Goal: Transaction & Acquisition: Purchase product/service

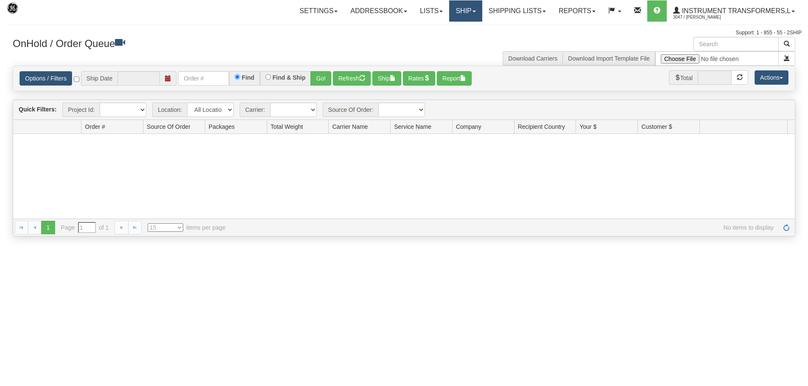
click at [456, 11] on link "Ship" at bounding box center [465, 10] width 33 height 21
click at [429, 26] on span "Ship Screen" at bounding box center [429, 29] width 32 height 7
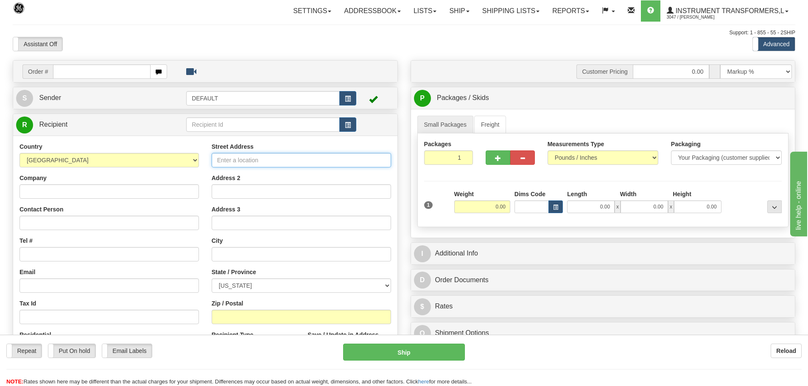
drag, startPoint x: 223, startPoint y: 157, endPoint x: 158, endPoint y: 157, distance: 64.9
click at [223, 157] on input "Street Address" at bounding box center [301, 160] width 179 height 14
click at [158, 157] on select "[GEOGRAPHIC_DATA] [GEOGRAPHIC_DATA] [GEOGRAPHIC_DATA] [GEOGRAPHIC_DATA] [US_STA…" at bounding box center [109, 160] width 179 height 14
select select "CA"
click at [20, 153] on select "[GEOGRAPHIC_DATA] [GEOGRAPHIC_DATA] [GEOGRAPHIC_DATA] [GEOGRAPHIC_DATA] [US_STA…" at bounding box center [109, 160] width 179 height 14
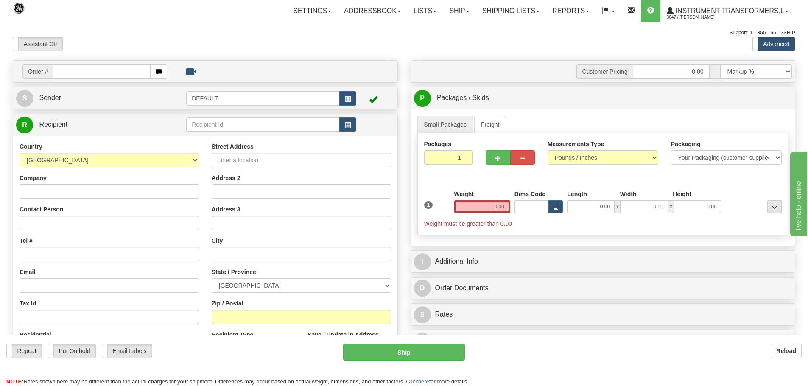
click at [138, 175] on div "Company" at bounding box center [109, 186] width 179 height 25
click at [488, 111] on div "Small Packages Freight Packages 1 1 Measurements Type" at bounding box center [603, 177] width 384 height 137
click at [490, 118] on link "Freight" at bounding box center [490, 125] width 32 height 18
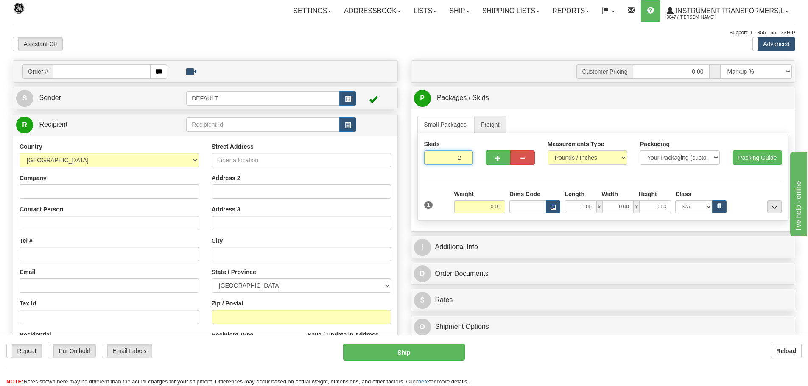
click at [464, 155] on input "2" at bounding box center [448, 157] width 49 height 14
click at [0, 0] on div at bounding box center [0, 0] width 0 height 0
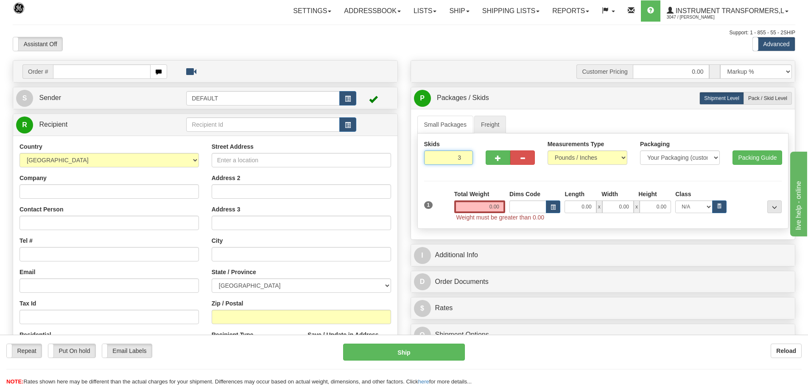
type input "3"
click at [464, 155] on input "3" at bounding box center [448, 157] width 49 height 14
click at [753, 100] on span "Pack / Skid Level" at bounding box center [767, 98] width 39 height 6
radio input "true"
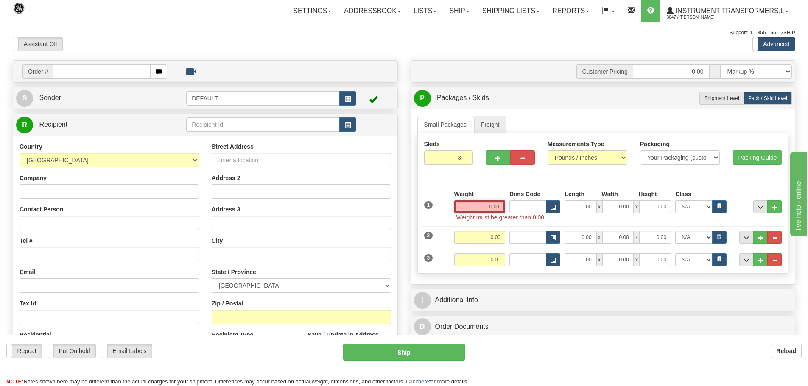
drag, startPoint x: 486, startPoint y: 209, endPoint x: 583, endPoint y: 204, distance: 96.8
click at [583, 204] on div "Weight 0.00 Dims Code Length Width Height 0.00" at bounding box center [618, 201] width 332 height 23
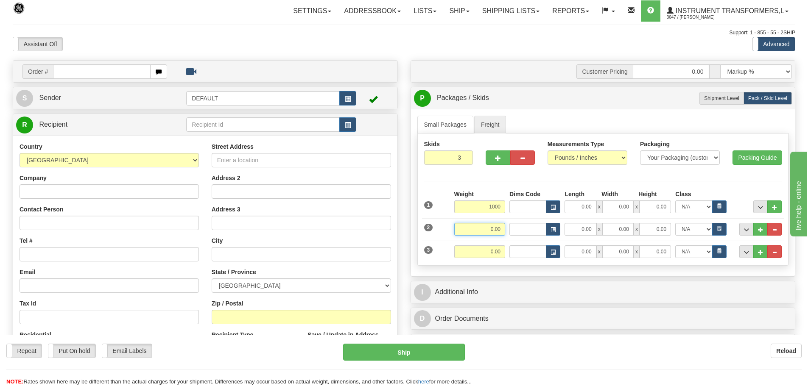
type input "1000.00"
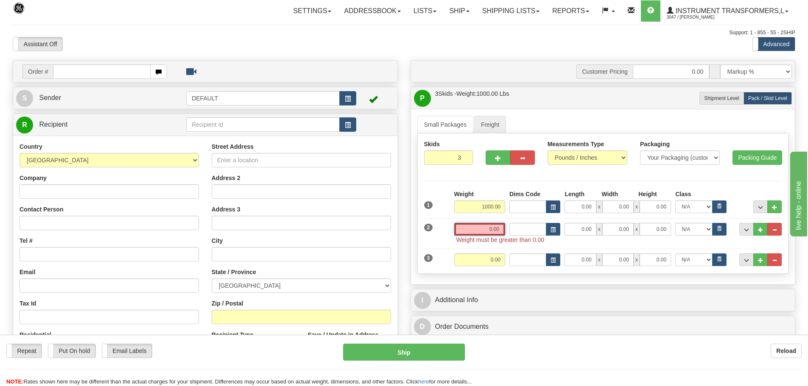
drag, startPoint x: 487, startPoint y: 228, endPoint x: 531, endPoint y: 228, distance: 44.5
click at [531, 228] on div "Weight 0.00 Dims Code" at bounding box center [618, 229] width 332 height 13
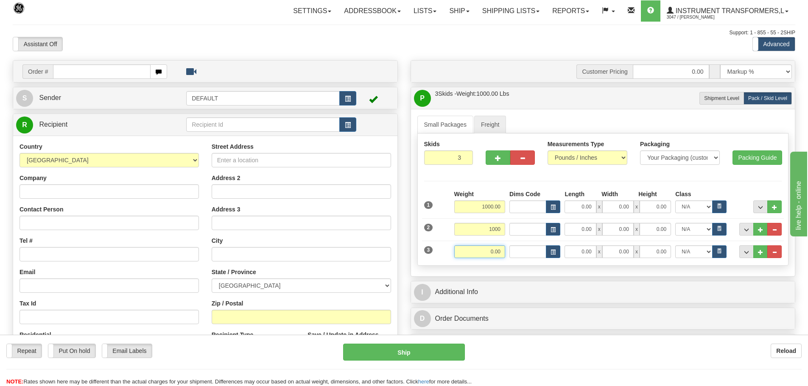
type input "1000.00"
drag, startPoint x: 489, startPoint y: 251, endPoint x: 516, endPoint y: 252, distance: 26.7
click at [534, 252] on div "Weight 0.00 Dims Code" at bounding box center [618, 251] width 332 height 13
type input "1000.00"
drag, startPoint x: 580, startPoint y: 208, endPoint x: 689, endPoint y: 209, distance: 109.4
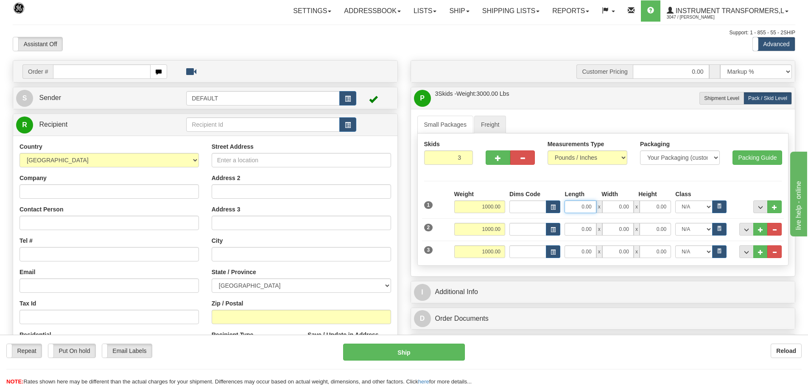
click at [689, 209] on div "0.00 x 0.00 x 0.00 N/A 50.0 55.0 60.0 65.0 70.0 85.0 92.5 100.0 125.0 175.0 250…" at bounding box center [645, 207] width 166 height 13
type input "56.00"
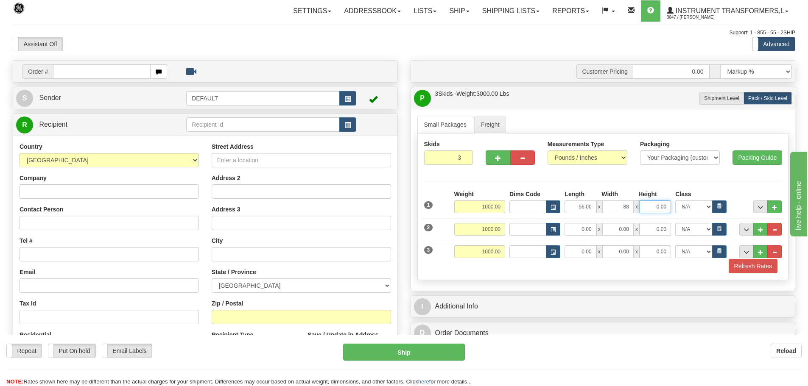
type input "88.00"
type input "43.00"
type input "56.00"
type input "88.00"
type input "43.00"
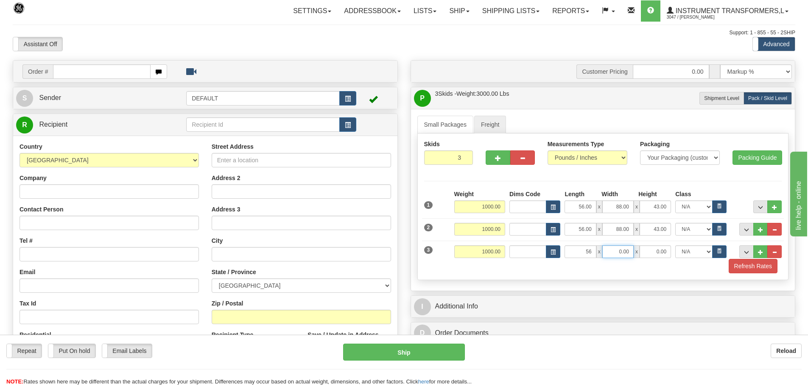
type input "56.00"
type input "88.00"
type input "43.00"
click at [733, 272] on button "Refresh Rates" at bounding box center [752, 266] width 49 height 14
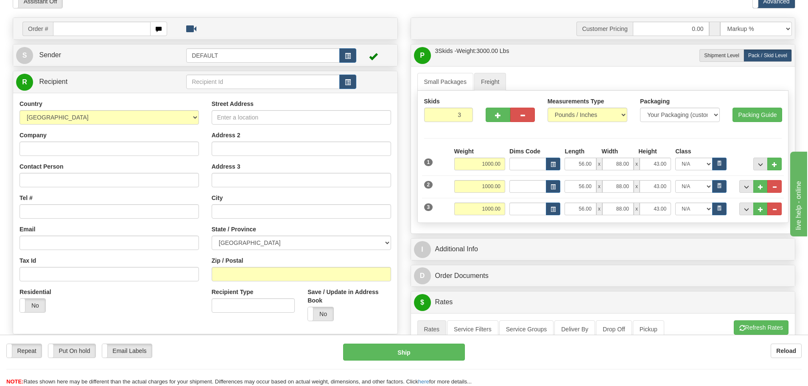
scroll to position [42, 0]
click at [103, 147] on input "Company" at bounding box center [109, 149] width 179 height 14
click at [181, 183] on input "Contact Person" at bounding box center [109, 180] width 179 height 14
paste input "Antoine Pignat-Coulombe"
type input "Antoine Pignat-Coulombe"
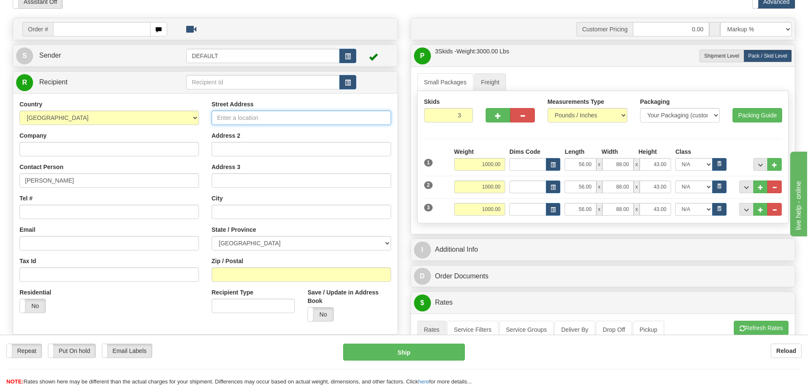
click at [257, 117] on input "Street Address" at bounding box center [301, 118] width 179 height 14
type input "g"
drag, startPoint x: 269, startPoint y: 120, endPoint x: 173, endPoint y: 119, distance: 95.8
click at [173, 119] on div "Country AFGHANISTAN ALAND ISLANDS ALBANIA ALGERIA AMERICAN SAMOA ANDORRA ANGOLA…" at bounding box center [205, 214] width 384 height 228
paste input "1400 Rue Industrielle"
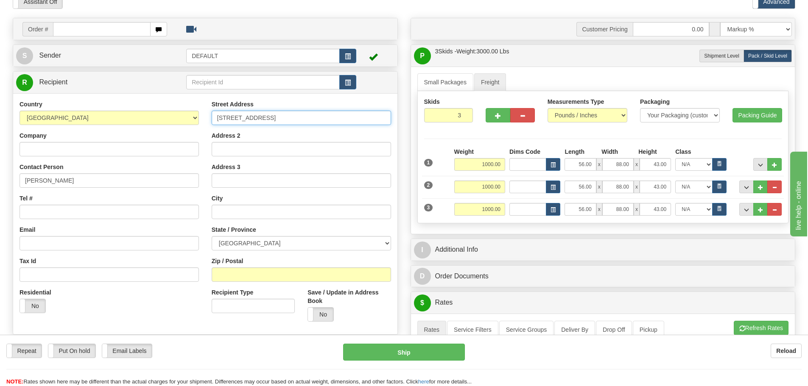
type input "1400 Rue Industrielle"
click at [154, 141] on div "Company" at bounding box center [109, 143] width 179 height 25
click at [155, 144] on input "Company" at bounding box center [109, 149] width 179 height 14
type input "GE CANADA"
click at [272, 269] on input "Zip / Postal" at bounding box center [301, 274] width 179 height 14
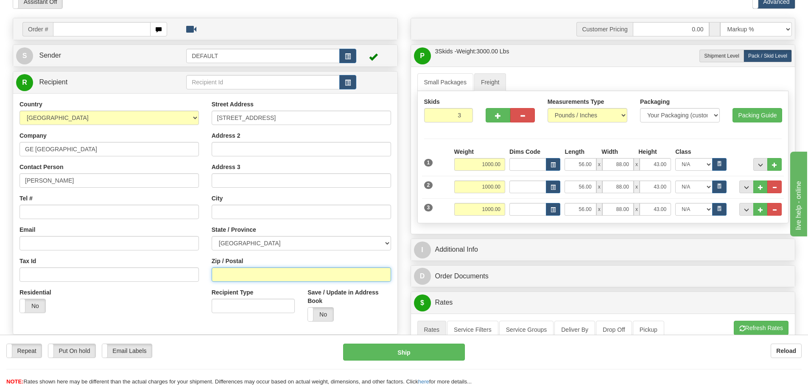
paste input "J5R 2E5"
type input "J5R 2E5"
click at [289, 256] on div "Street Address 1400 Rue Industrielle Address 2 Address 3 City State / Province …" at bounding box center [301, 214] width 192 height 228
click at [349, 244] on select "ALBERTA BRITISH COLUMBIA MANITOBA NEW BRUNSWICK NEWFOUNDLAND NOVA SCOTIA NUNAVU…" at bounding box center [301, 243] width 179 height 14
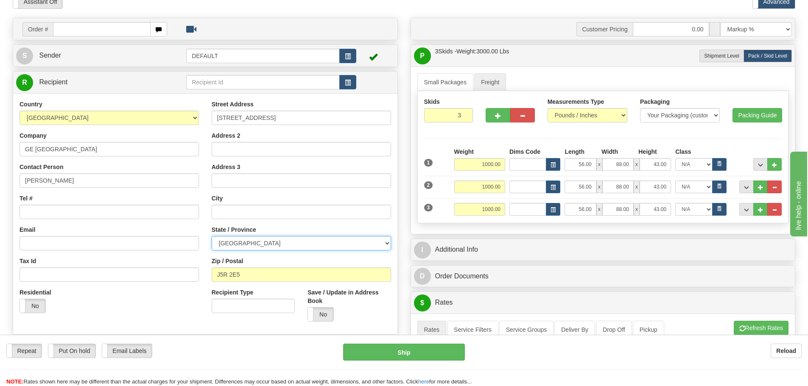
click at [335, 249] on select "ALBERTA BRITISH COLUMBIA MANITOBA NEW BRUNSWICK NEWFOUNDLAND NOVA SCOTIA NUNAVU…" at bounding box center [301, 243] width 179 height 14
select select "QC"
click at [212, 236] on select "ALBERTA BRITISH COLUMBIA MANITOBA NEW BRUNSWICK NEWFOUNDLAND NOVA SCOTIA NUNAVU…" at bounding box center [301, 243] width 179 height 14
click at [290, 244] on select "ALBERTA BRITISH COLUMBIA MANITOBA NEW BRUNSWICK NEWFOUNDLAND NOVA SCOTIA NUNAVU…" at bounding box center [301, 243] width 179 height 14
click at [184, 306] on div "Residential Yes No" at bounding box center [109, 303] width 192 height 31
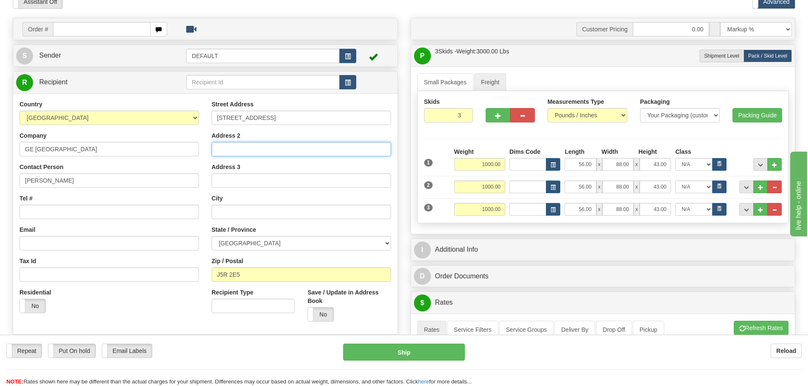
click at [266, 144] on input "Address 2" at bounding box center [301, 149] width 179 height 14
paste input ", La Prairie"
drag, startPoint x: 220, startPoint y: 144, endPoint x: 188, endPoint y: 144, distance: 31.8
click at [188, 144] on div "Country AFGHANISTAN ALAND ISLANDS ALBANIA ALGERIA AMERICAN SAMOA ANDORRA ANGOLA…" at bounding box center [205, 214] width 384 height 228
type input "La Prairie"
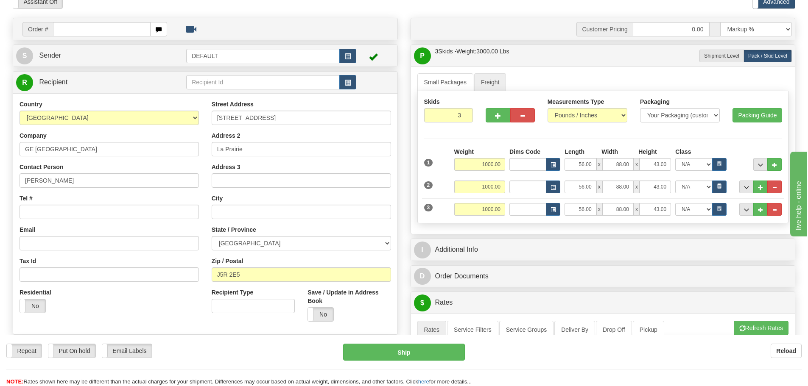
click at [199, 144] on div "Country AFGHANISTAN ALAND ISLANDS ALBANIA ALGERIA AMERICAN SAMOA ANDORRA ANGOLA…" at bounding box center [109, 210] width 192 height 220
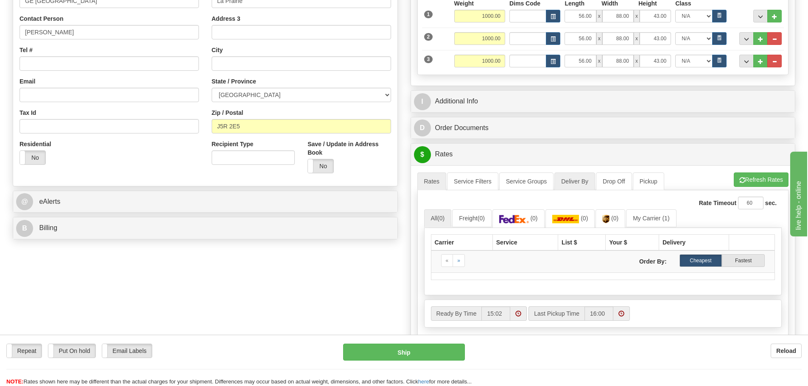
scroll to position [212, 0]
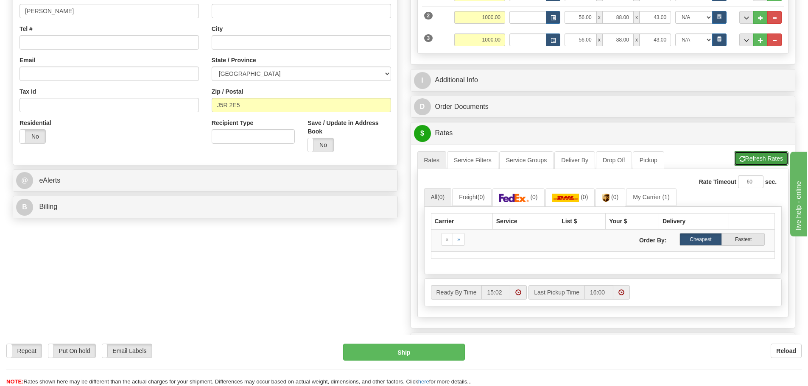
click at [775, 154] on button "Refresh Rates" at bounding box center [760, 158] width 55 height 14
click at [592, 198] on link "(0)" at bounding box center [570, 197] width 50 height 18
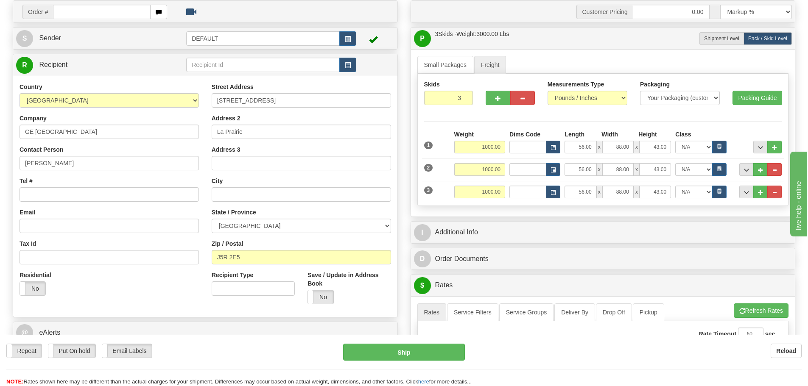
scroll to position [0, 0]
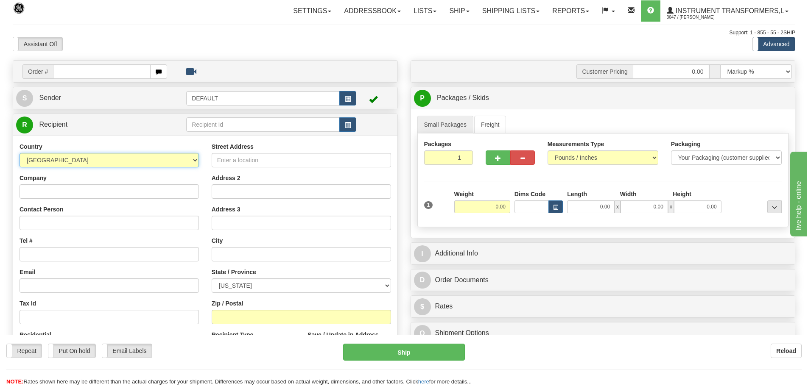
drag, startPoint x: 136, startPoint y: 161, endPoint x: 137, endPoint y: 166, distance: 5.2
click at [136, 161] on select "[GEOGRAPHIC_DATA] [GEOGRAPHIC_DATA] [GEOGRAPHIC_DATA] [GEOGRAPHIC_DATA] [US_STA…" at bounding box center [109, 160] width 179 height 14
select select "CA"
click at [20, 153] on select "[GEOGRAPHIC_DATA] [GEOGRAPHIC_DATA] [GEOGRAPHIC_DATA] [GEOGRAPHIC_DATA] [US_STA…" at bounding box center [109, 160] width 179 height 14
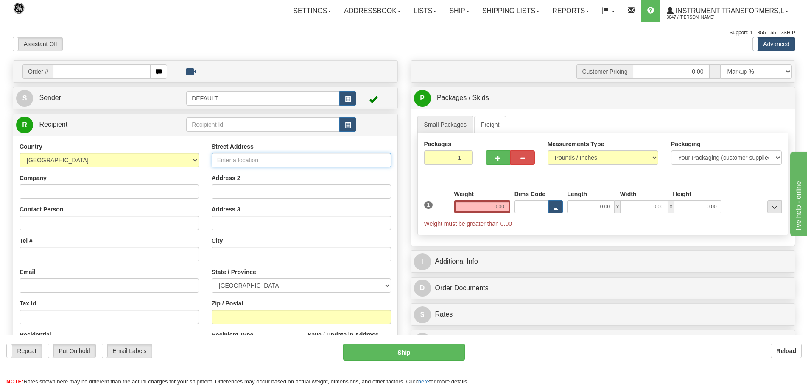
click at [254, 165] on input "Street Address" at bounding box center [301, 160] width 179 height 14
click at [524, 121] on ul "Small Packages Freight" at bounding box center [602, 125] width 371 height 18
click at [459, 128] on link "Small Packages" at bounding box center [445, 125] width 56 height 18
click at [463, 156] on input "2" at bounding box center [448, 157] width 49 height 14
type input "3"
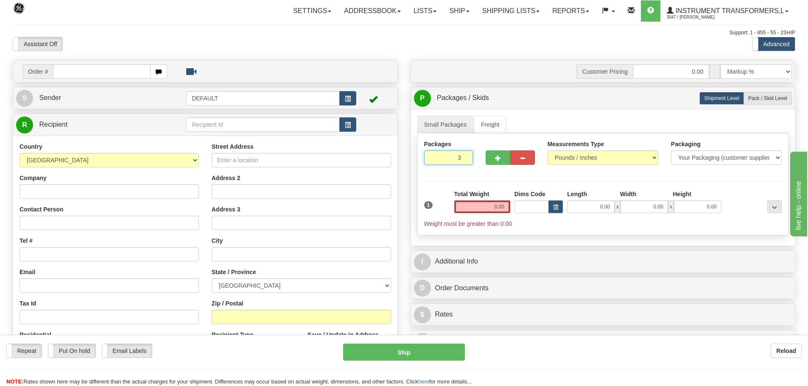
click at [463, 156] on input "3" at bounding box center [448, 157] width 49 height 14
click at [777, 101] on span "Pack / Skid Level" at bounding box center [767, 98] width 39 height 6
radio input "true"
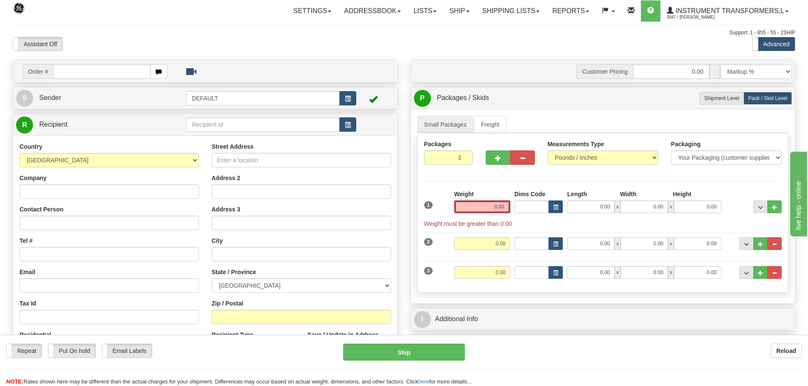
drag, startPoint x: 486, startPoint y: 207, endPoint x: 542, endPoint y: 208, distance: 56.4
click at [542, 208] on div "1 Weight 0.00 Dims Code 0.00" at bounding box center [603, 209] width 362 height 38
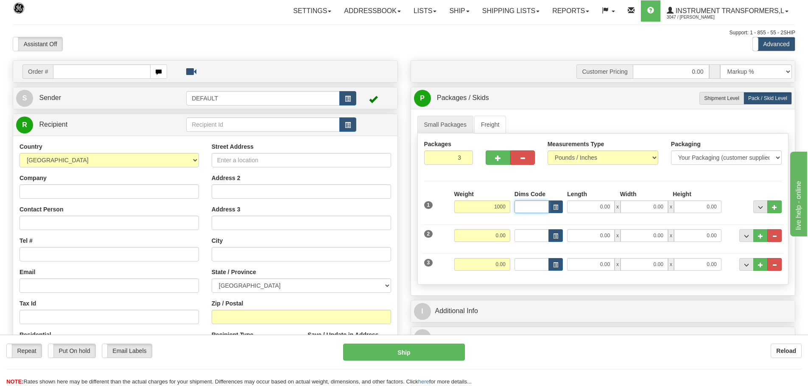
type input "1000.00"
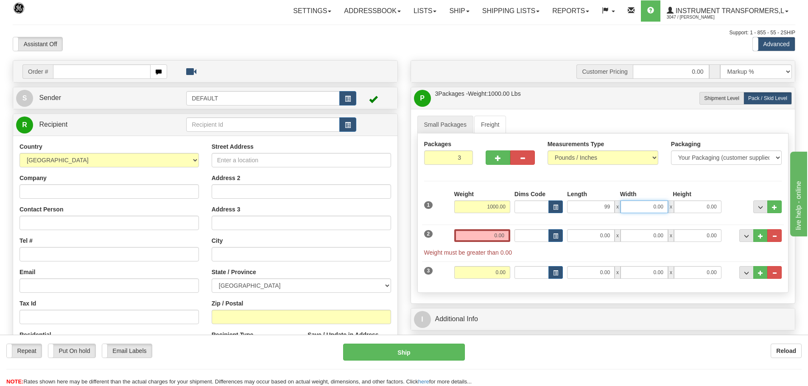
type input "99.00"
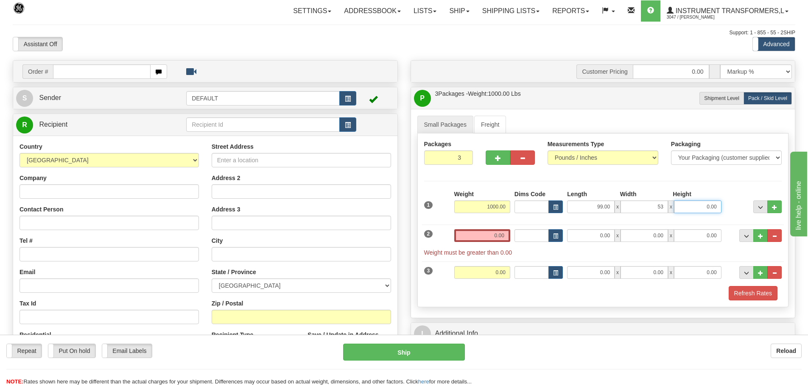
type input "53.00"
type input "45.00"
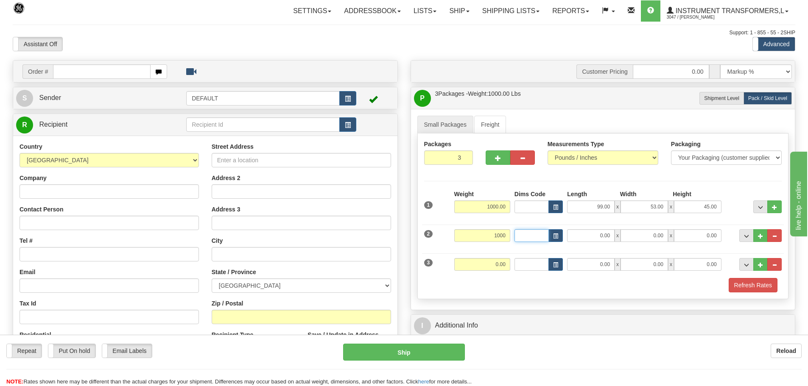
type input "1000.00"
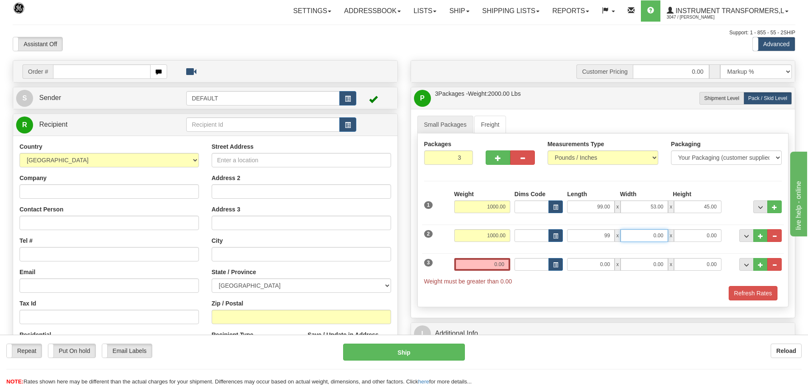
type input "99.00"
type input "53.00"
type input "45.00"
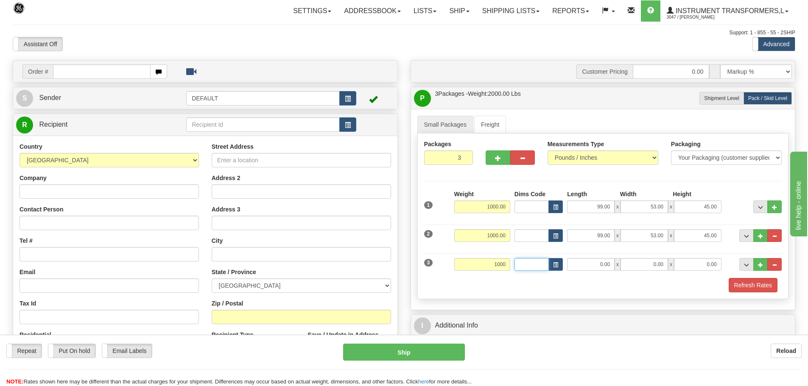
type input "1000.00"
type input "99.00"
type input "53.00"
type input "45.00"
click at [139, 228] on input "Contact Person" at bounding box center [109, 223] width 179 height 14
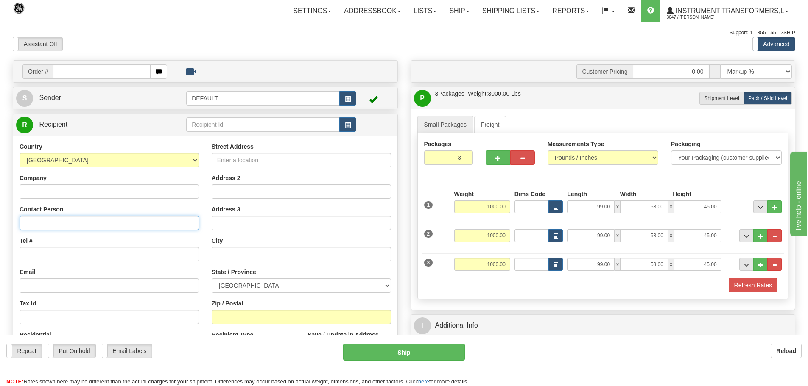
paste input "Antoine Pignat-Coulombe"
type input "Antoine Pignat-Coulombe"
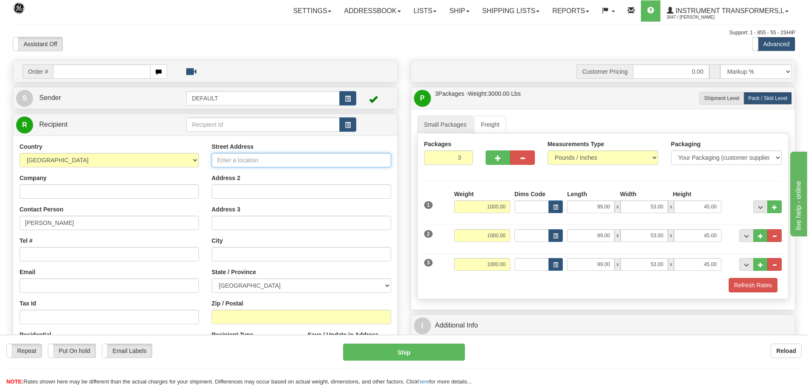
click at [279, 163] on input "Street Address" at bounding box center [301, 160] width 179 height 14
paste input "1400 Rue Industrielle"
type input "1400 Rue Industrielle"
click at [309, 194] on input "Address 2" at bounding box center [301, 191] width 179 height 14
paste input "La Prairie"
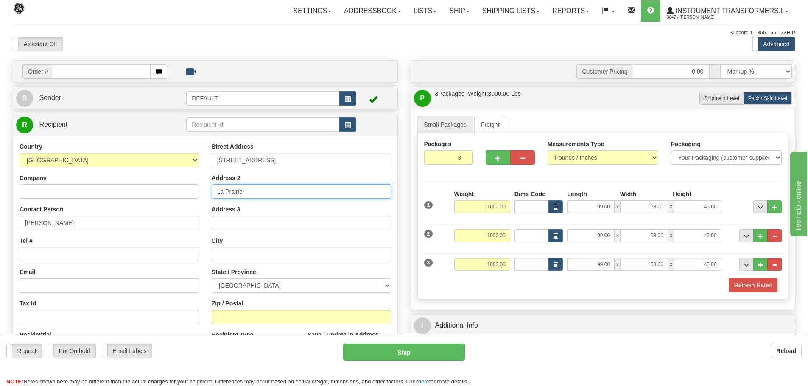
type input "La Prairie"
click at [284, 288] on select "ALBERTA BRITISH COLUMBIA MANITOBA NEW BRUNSWICK NEWFOUNDLAND NOVA SCOTIA NUNAVU…" at bounding box center [301, 286] width 179 height 14
click at [247, 314] on input "Zip / Postal" at bounding box center [301, 317] width 179 height 14
paste input "J5R 2E5"
type input "J5R 2E5"
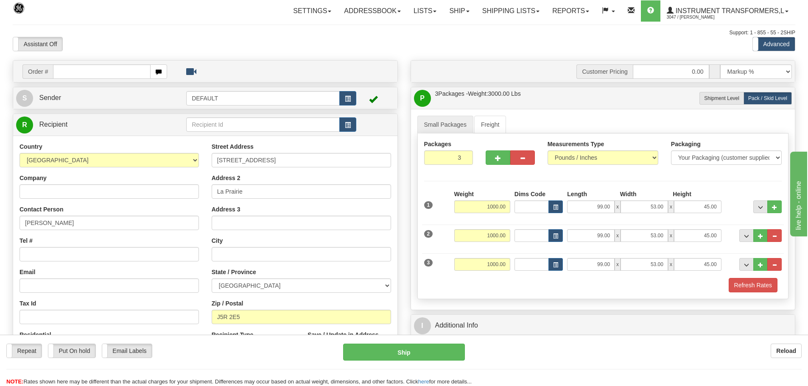
click at [306, 298] on div "Street Address 1400 Rue Industrielle Address 2 La Prairie Address 3 City State …" at bounding box center [301, 256] width 192 height 228
click at [301, 288] on select "ALBERTA BRITISH COLUMBIA MANITOBA NEW BRUNSWICK NEWFOUNDLAND NOVA SCOTIA NUNAVU…" at bounding box center [301, 286] width 179 height 14
select select "QC"
click at [212, 279] on select "ALBERTA BRITISH COLUMBIA MANITOBA NEW BRUNSWICK NEWFOUNDLAND NOVA SCOTIA NUNAVU…" at bounding box center [301, 286] width 179 height 14
click at [202, 264] on div "Country AFGHANISTAN ALAND ISLANDS ALBANIA ALGERIA AMERICAN SAMOA ANDORRA ANGOLA…" at bounding box center [109, 252] width 192 height 220
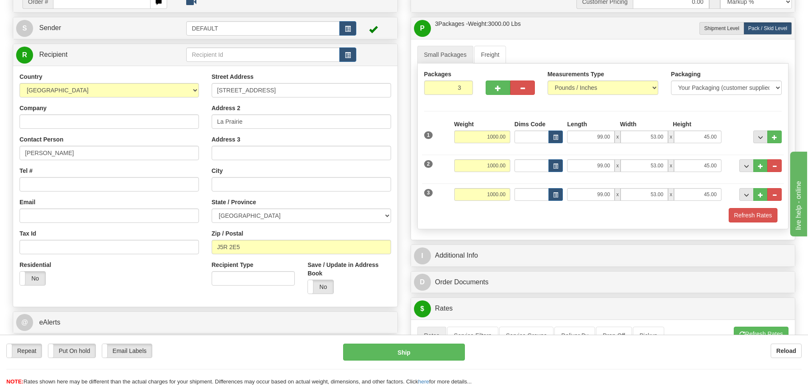
scroll to position [85, 0]
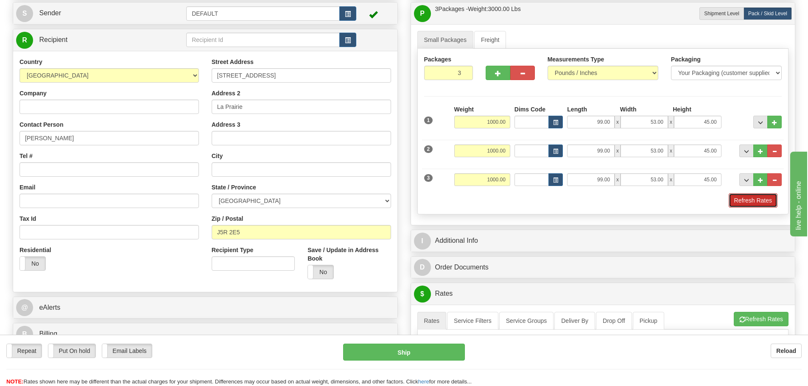
click at [772, 200] on button "Refresh Rates" at bounding box center [752, 200] width 49 height 14
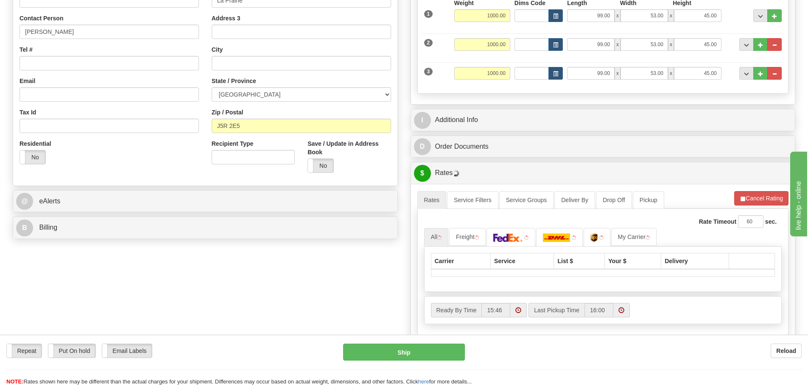
scroll to position [212, 0]
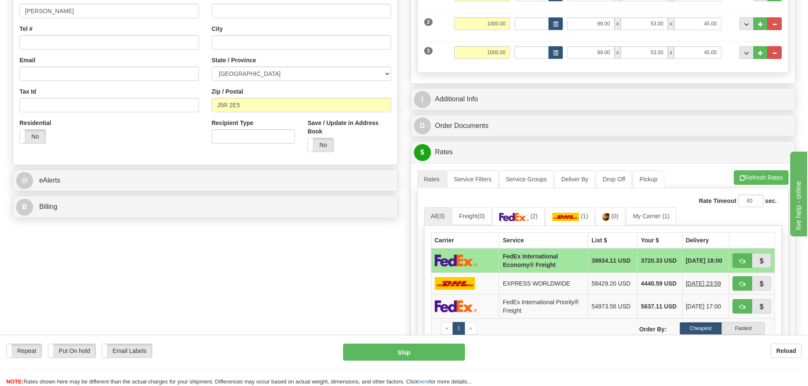
click at [706, 229] on div "Carrier Service List $ Your $ Delivery FedEx International Economy® Freight 399…" at bounding box center [603, 294] width 358 height 137
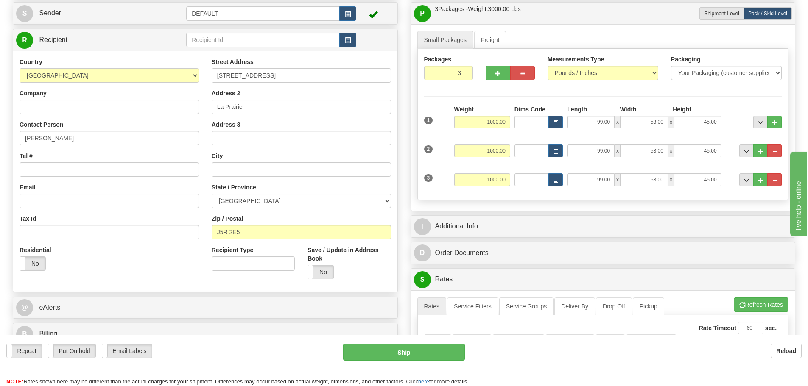
scroll to position [0, 0]
